Goal: Task Accomplishment & Management: Complete application form

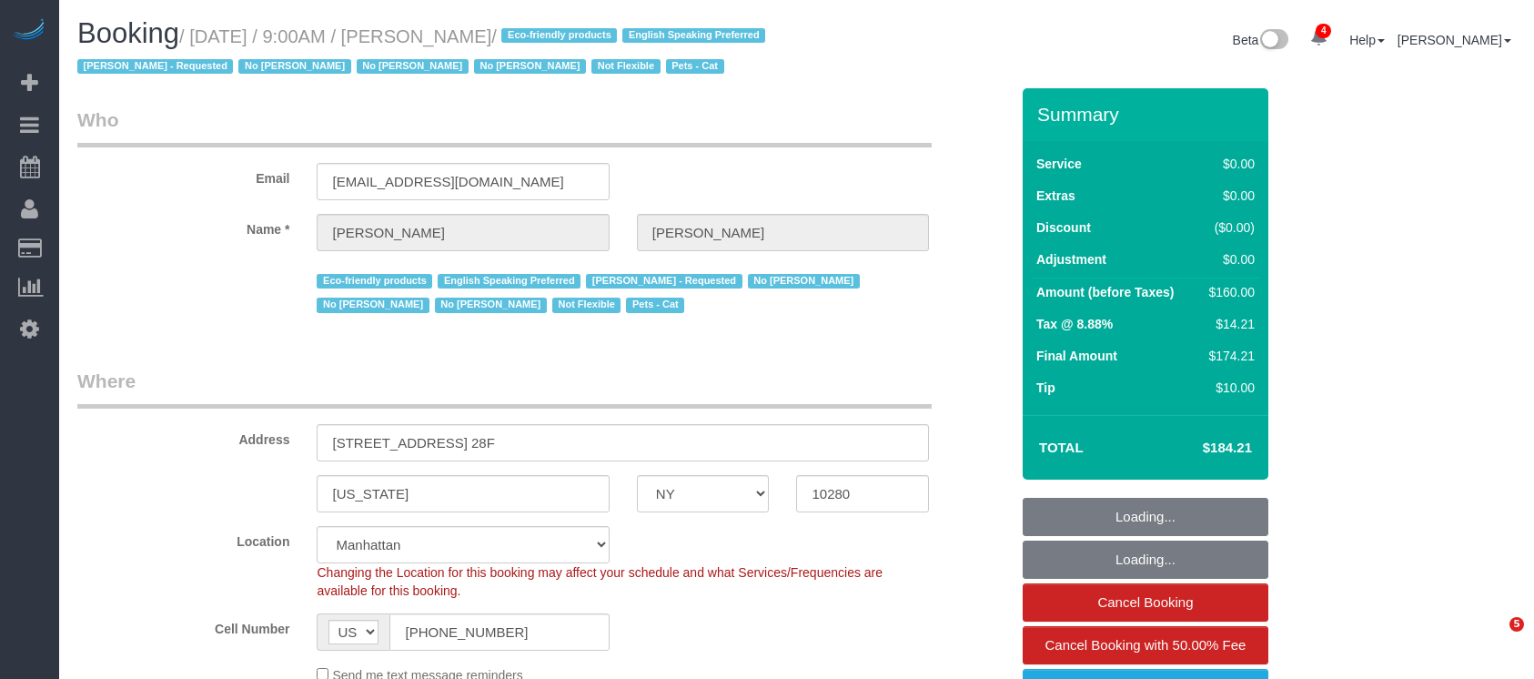
select select "NY"
select select "spot1"
select select "number:89"
select select "number:90"
select select "number:14"
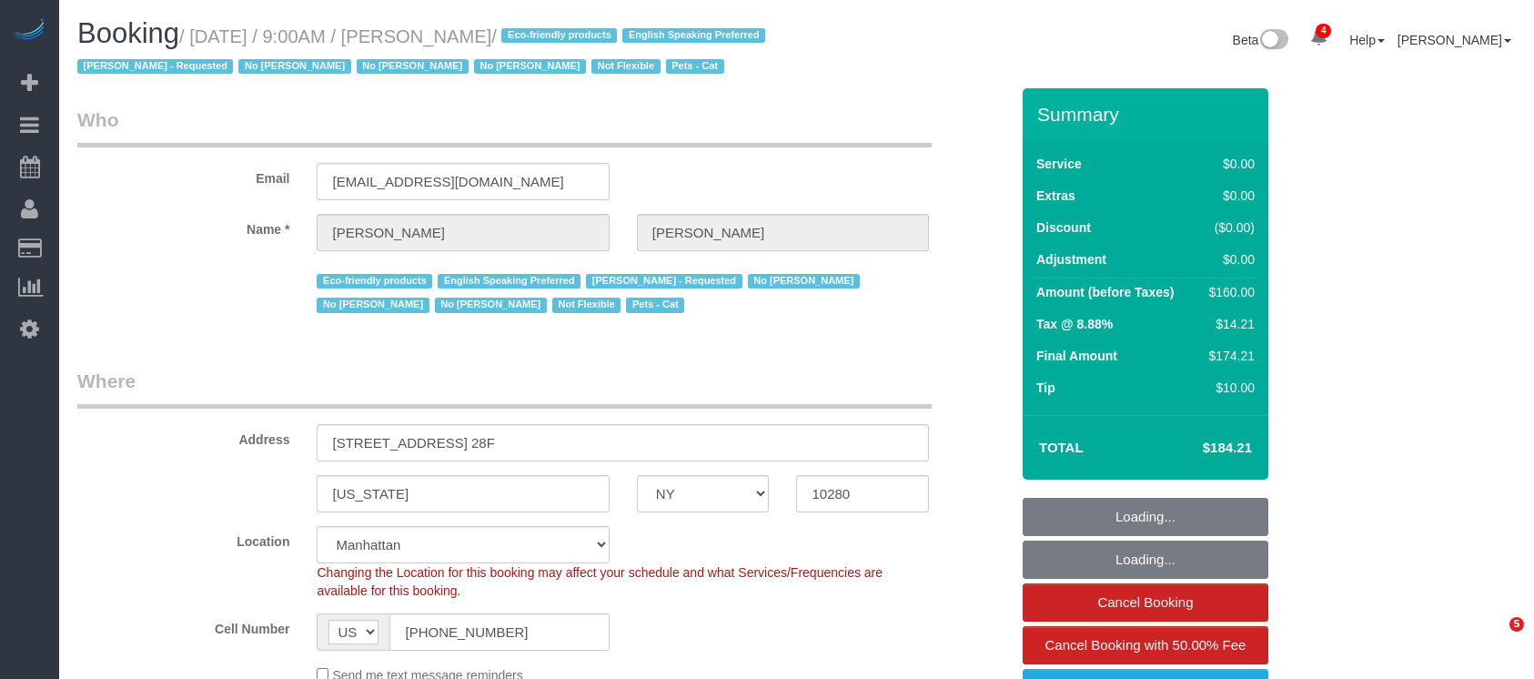
select select "number:5"
select select
select select "1"
select select "spot42"
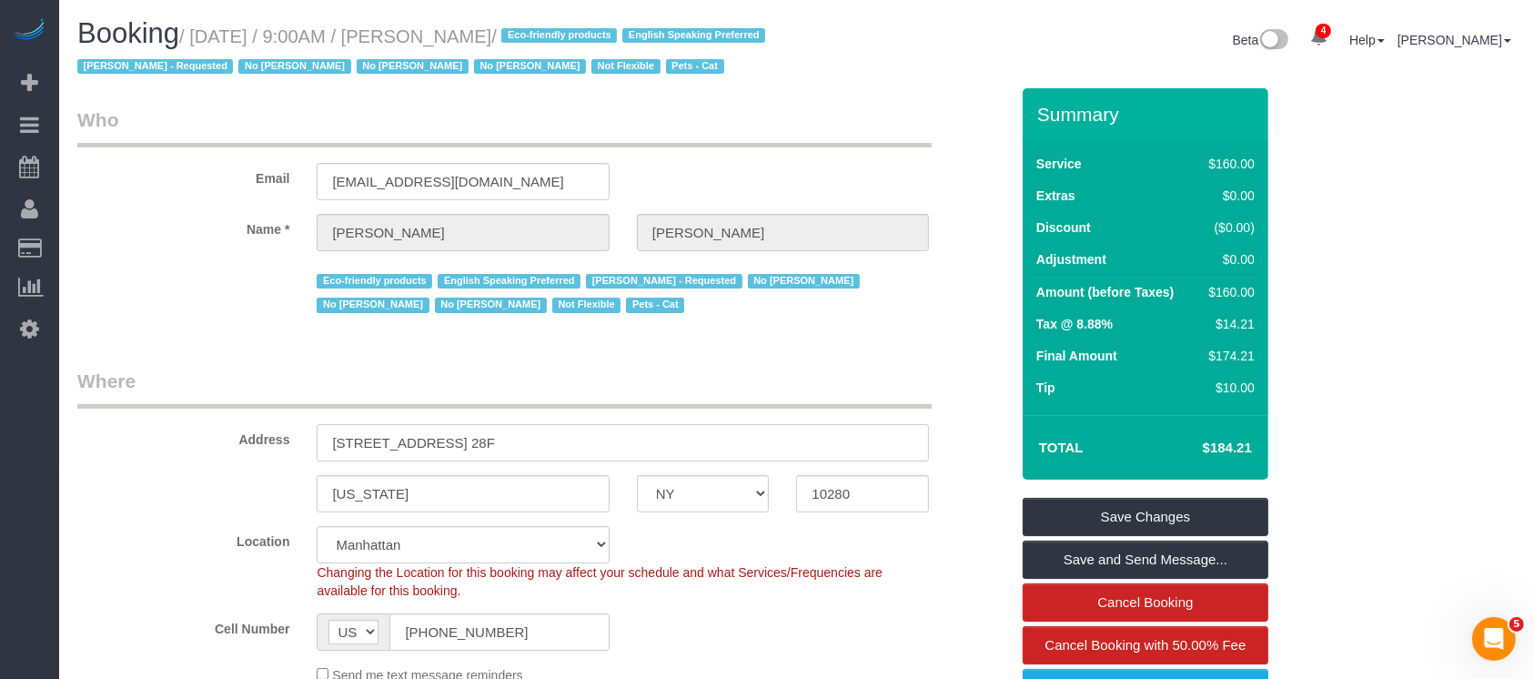
drag, startPoint x: 318, startPoint y: 477, endPoint x: 481, endPoint y: 468, distance: 163.1
click at [481, 461] on input "[STREET_ADDRESS] 28F" at bounding box center [623, 442] width 612 height 37
